Goal: Information Seeking & Learning: Check status

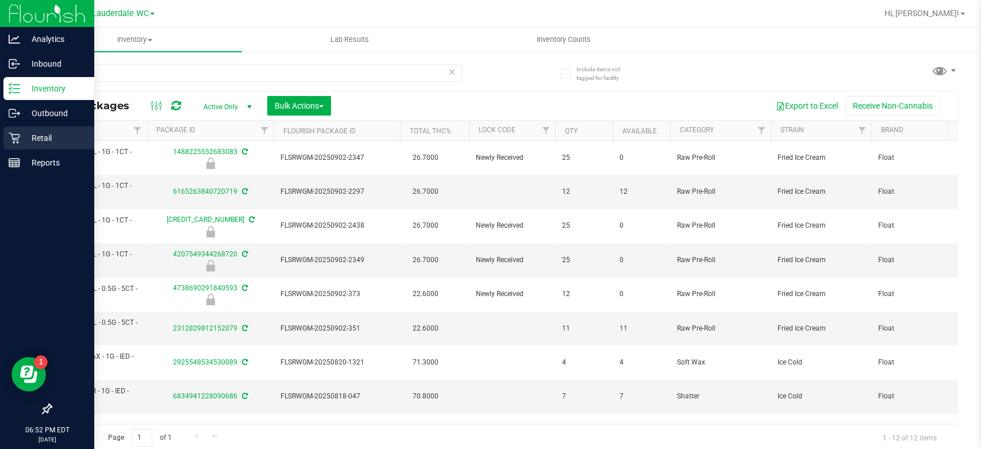
click at [10, 135] on icon at bounding box center [14, 137] width 11 height 11
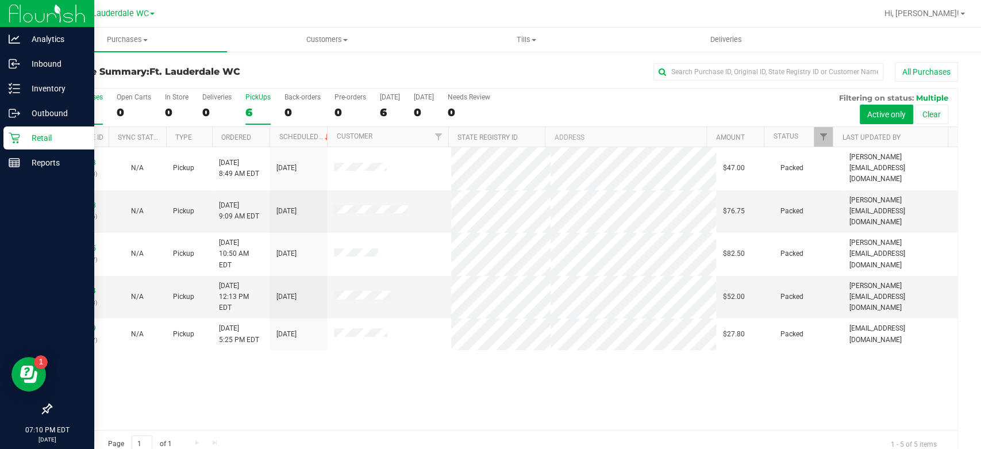
click at [258, 110] on div "6" at bounding box center [257, 112] width 25 height 13
click at [0, 0] on input "PickUps 6" at bounding box center [0, 0] width 0 height 0
click at [47, 160] on p "Reports" at bounding box center [54, 163] width 69 height 14
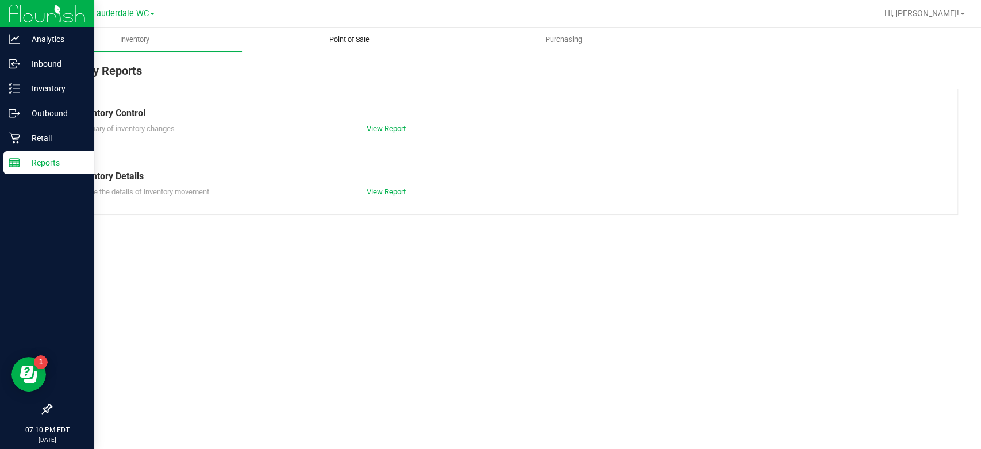
click at [331, 31] on uib-tab-heading "Point of Sale" at bounding box center [348, 39] width 213 height 23
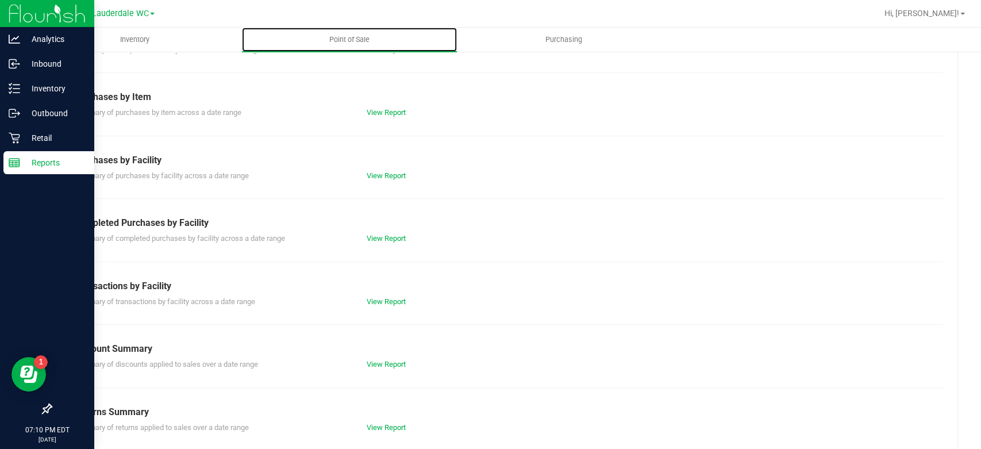
scroll to position [154, 0]
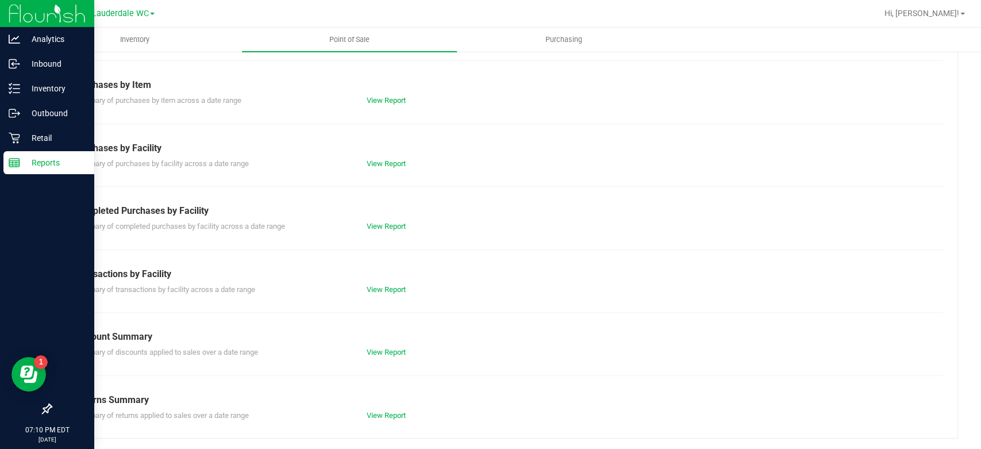
click at [391, 279] on div "Transactions by Facility" at bounding box center [504, 274] width 860 height 14
click at [385, 289] on link "View Report" at bounding box center [386, 289] width 39 height 9
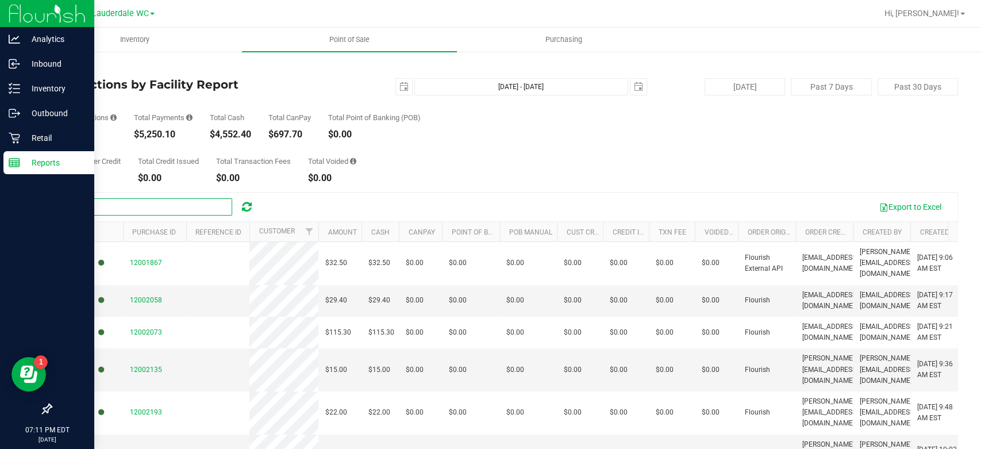
click at [157, 208] on input "text" at bounding box center [146, 206] width 172 height 17
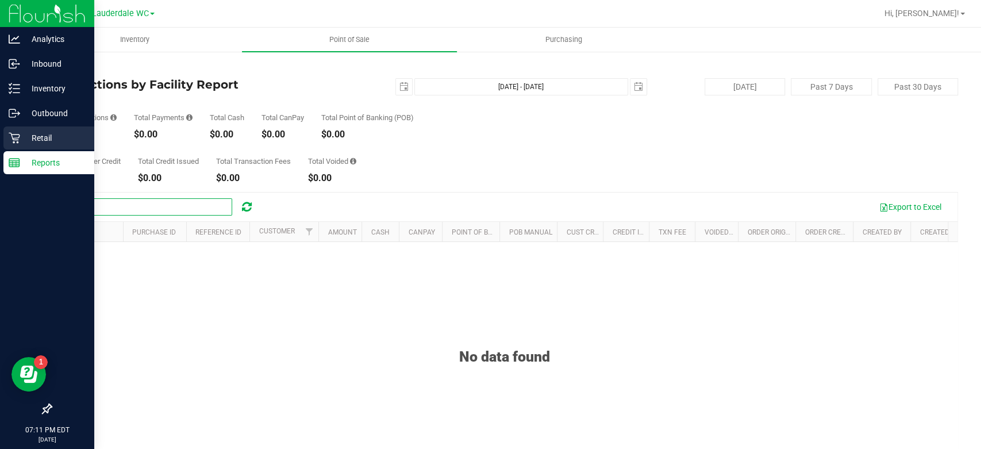
type input "mall"
click at [13, 138] on icon at bounding box center [14, 138] width 11 height 11
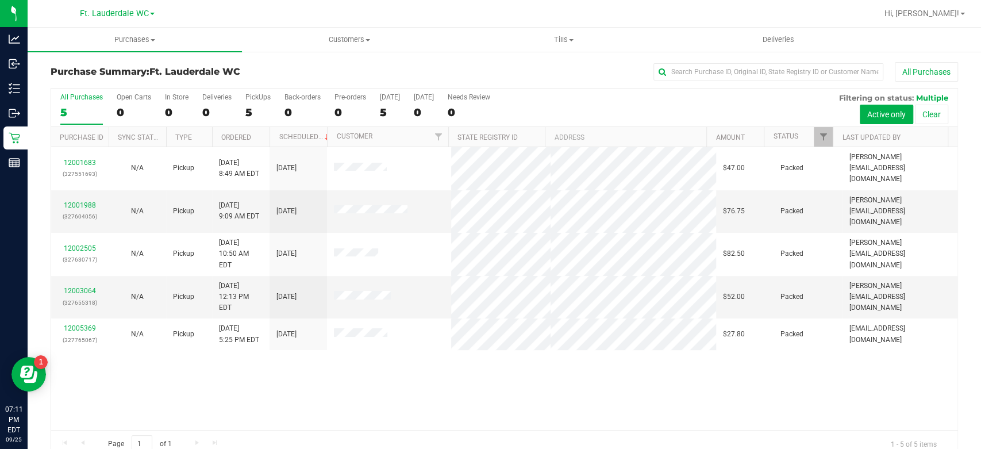
click at [244, 106] on div "All Purchases 5 Open Carts 0 In Store 0 Deliveries 0 PickUps 5 Back-orders 0 Pr…" at bounding box center [504, 107] width 906 height 38
click at [245, 108] on div "5" at bounding box center [257, 112] width 25 height 13
click at [0, 0] on input "PickUps 5" at bounding box center [0, 0] width 0 height 0
